Goal: Task Accomplishment & Management: Complete application form

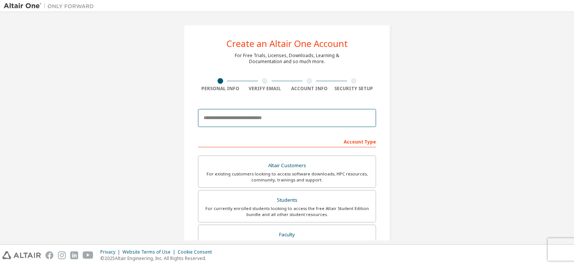
click at [248, 120] on input "email" at bounding box center [287, 118] width 178 height 18
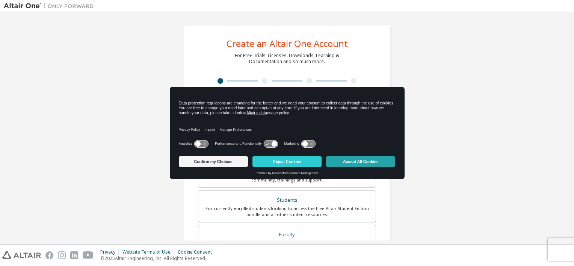
click at [362, 165] on button "Accept All Cookies" at bounding box center [360, 161] width 69 height 11
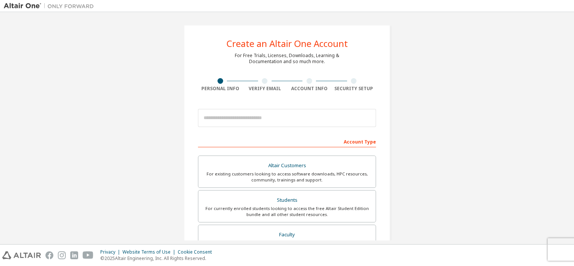
click at [270, 130] on div at bounding box center [287, 118] width 178 height 26
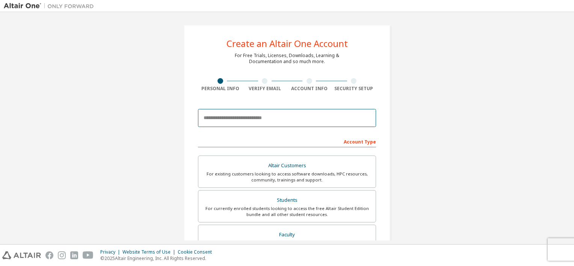
click at [261, 124] on input "email" at bounding box center [287, 118] width 178 height 18
type input "**********"
type input "******"
type input "*******"
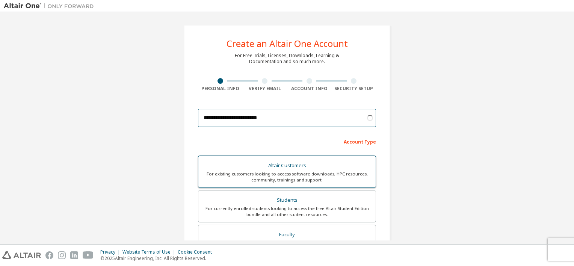
scroll to position [50, 0]
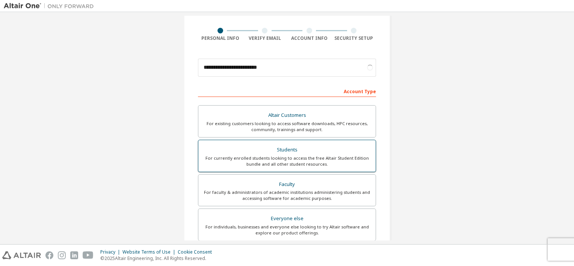
click at [259, 162] on div "For currently enrolled students looking to access the free Altair Student Editi…" at bounding box center [287, 161] width 168 height 12
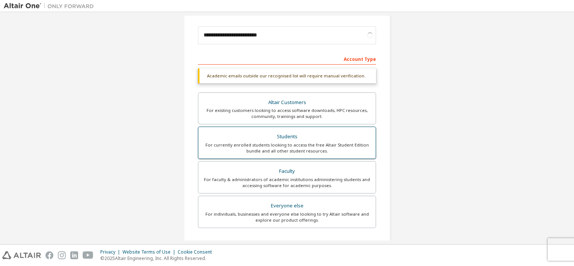
scroll to position [191, 0]
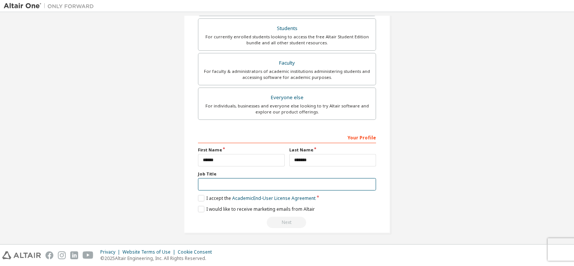
click at [263, 186] on input "text" at bounding box center [287, 184] width 178 height 12
click at [206, 195] on label "I accept the Academic End-User License Agreement" at bounding box center [257, 198] width 118 height 6
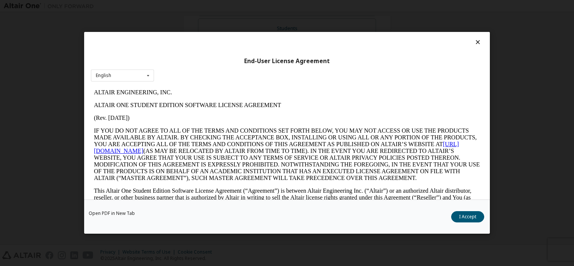
scroll to position [171, 0]
click at [475, 41] on icon at bounding box center [478, 42] width 8 height 7
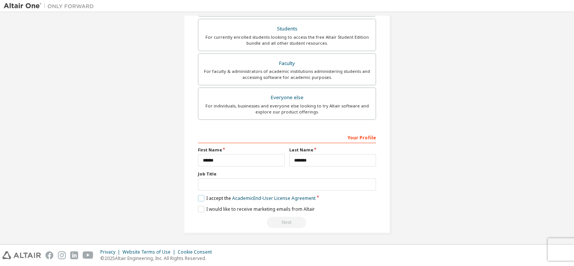
click at [200, 196] on label "I accept the Academic End-User License Agreement" at bounding box center [257, 198] width 118 height 6
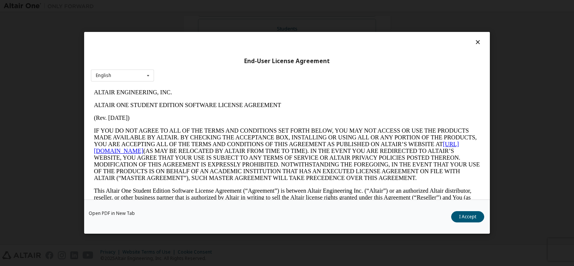
scroll to position [0, 0]
click at [458, 217] on button "I Accept" at bounding box center [467, 217] width 33 height 11
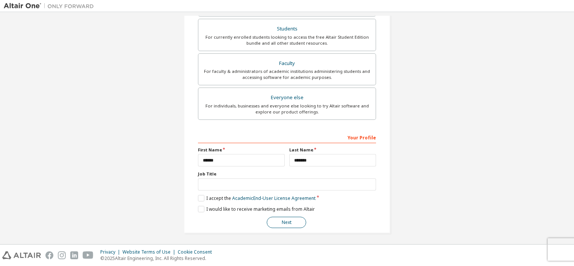
click at [286, 225] on button "Next" at bounding box center [286, 222] width 39 height 11
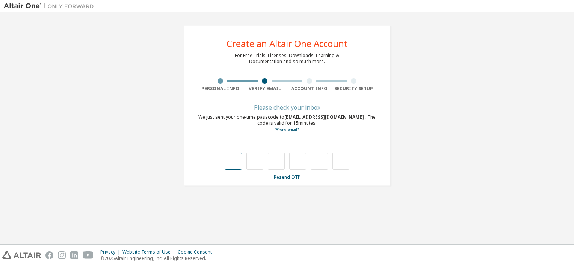
type input "*"
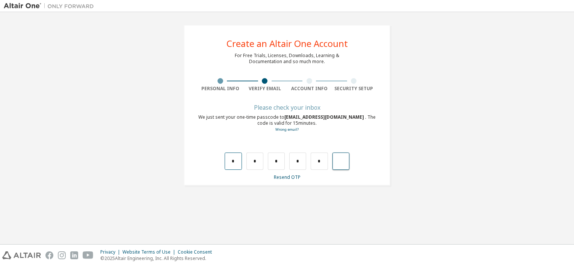
type input "*"
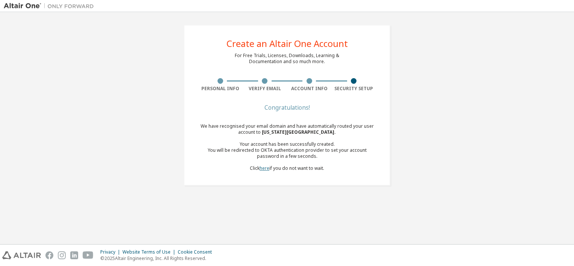
click at [263, 167] on link "here" at bounding box center [265, 168] width 10 height 6
